Goal: Navigation & Orientation: Find specific page/section

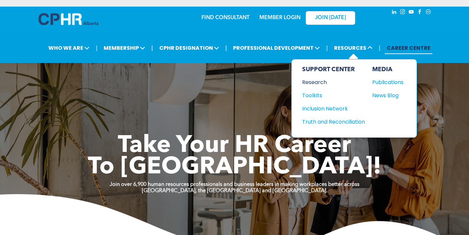
click at [323, 81] on div "Research" at bounding box center [330, 82] width 57 height 8
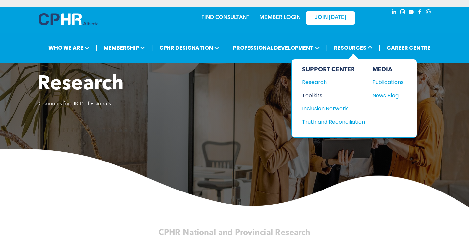
click at [313, 95] on div "Toolkits" at bounding box center [330, 95] width 57 height 8
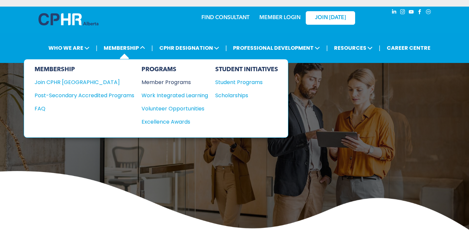
click at [181, 83] on div "Member Programs" at bounding box center [172, 82] width 60 height 8
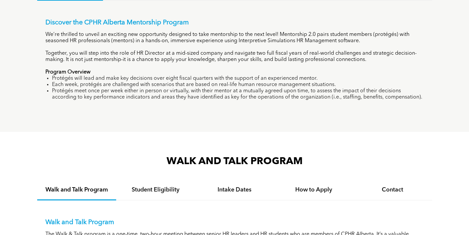
scroll to position [515, 0]
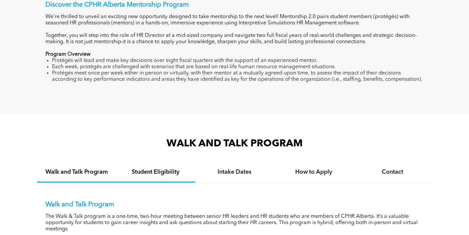
click at [149, 171] on h4 "Student Eligibility" at bounding box center [155, 171] width 67 height 7
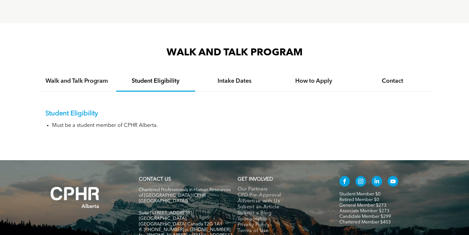
scroll to position [606, 0]
click at [239, 82] on h4 "Intake Dates" at bounding box center [234, 80] width 67 height 7
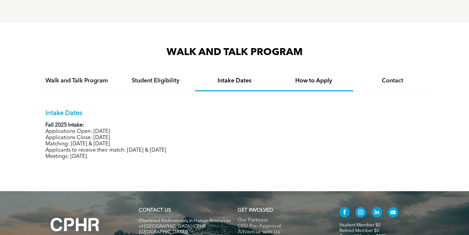
click at [300, 88] on div "How to Apply" at bounding box center [313, 81] width 79 height 20
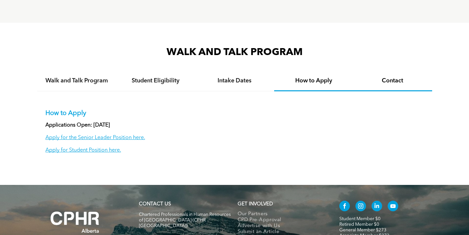
click at [375, 83] on h4 "Contact" at bounding box center [392, 80] width 67 height 7
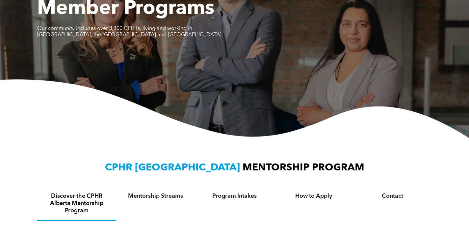
scroll to position [0, 0]
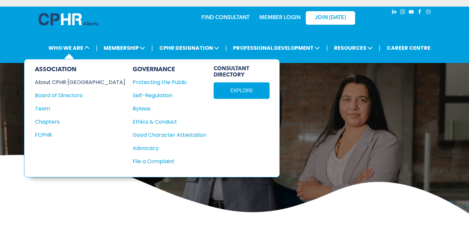
click at [69, 82] on div "About CPHR Alberta" at bounding box center [76, 82] width 82 height 8
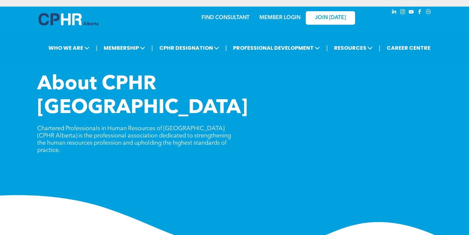
click at [219, 17] on link "FIND CONSULTANT" at bounding box center [225, 17] width 48 height 5
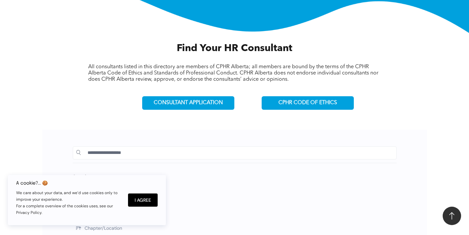
scroll to position [190, 0]
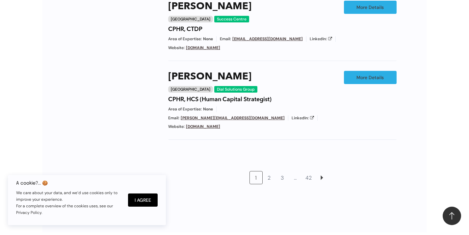
scroll to position [591, 0]
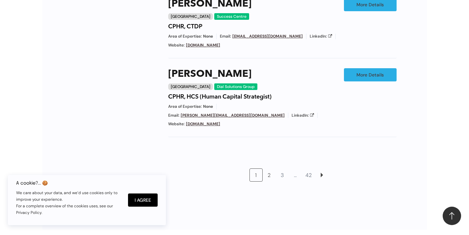
click at [269, 169] on link "2" at bounding box center [269, 175] width 13 height 13
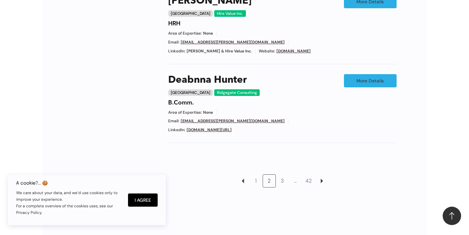
scroll to position [587, 0]
click at [281, 174] on link "3" at bounding box center [282, 180] width 13 height 13
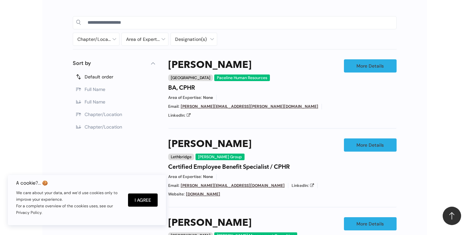
scroll to position [320, 0]
